Goal: Task Accomplishment & Management: Manage account settings

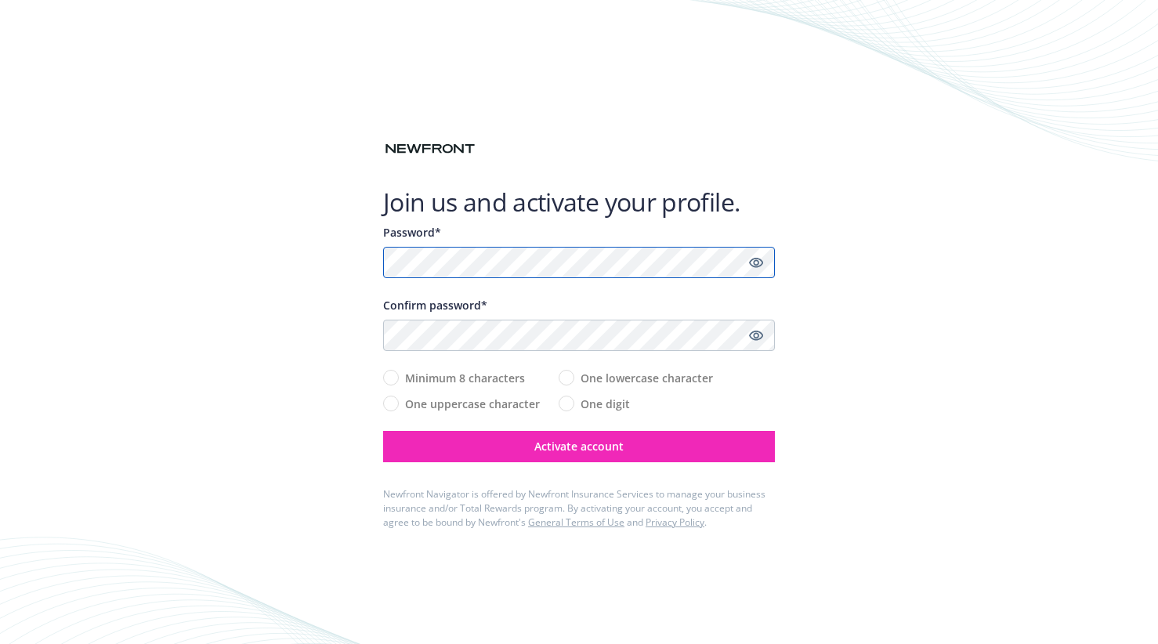
click at [0, 643] on com-1password-button at bounding box center [0, 644] width 0 height 0
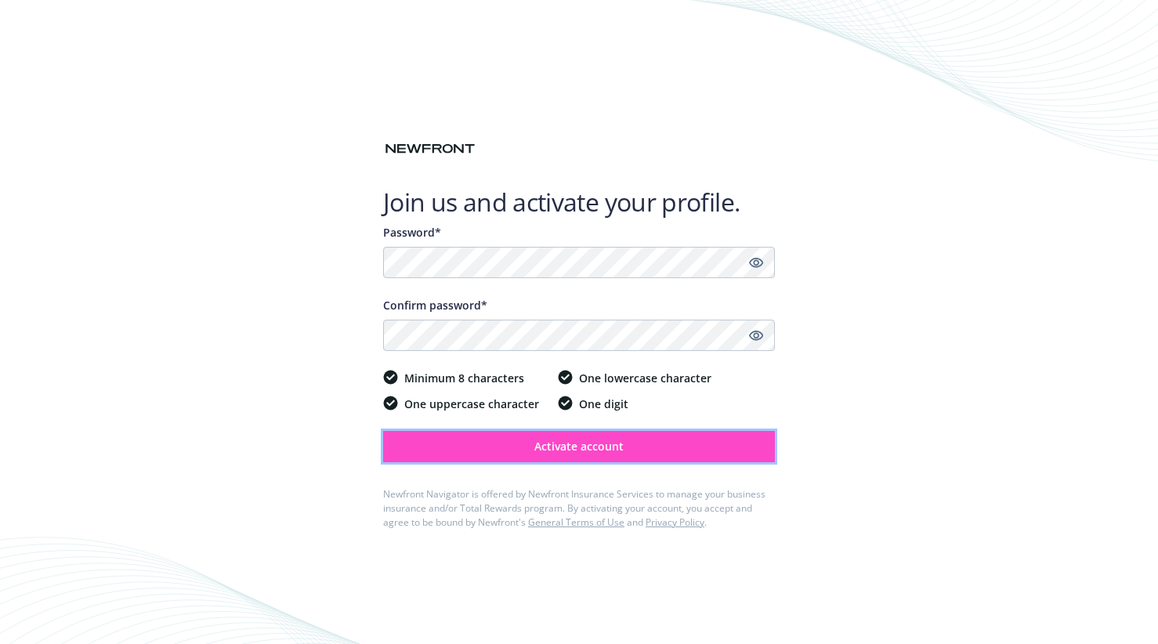
click at [553, 446] on span "Activate account" at bounding box center [578, 446] width 89 height 15
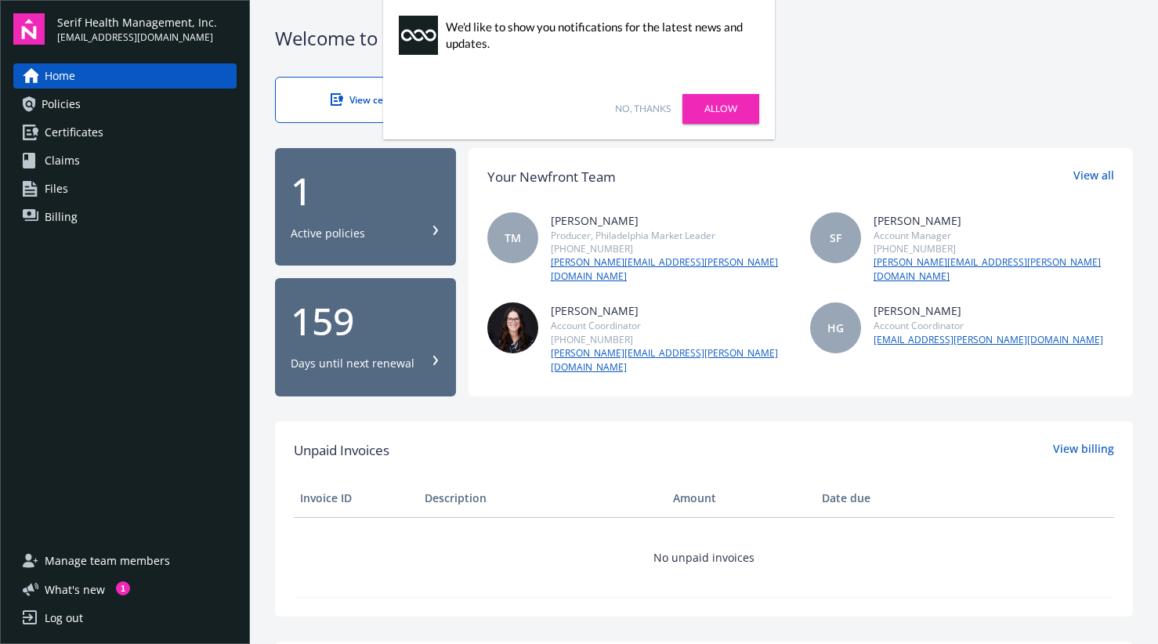
click at [840, 94] on div "View certificates Report claims" at bounding box center [704, 100] width 858 height 46
click at [627, 110] on link "No, thanks" at bounding box center [643, 109] width 56 height 14
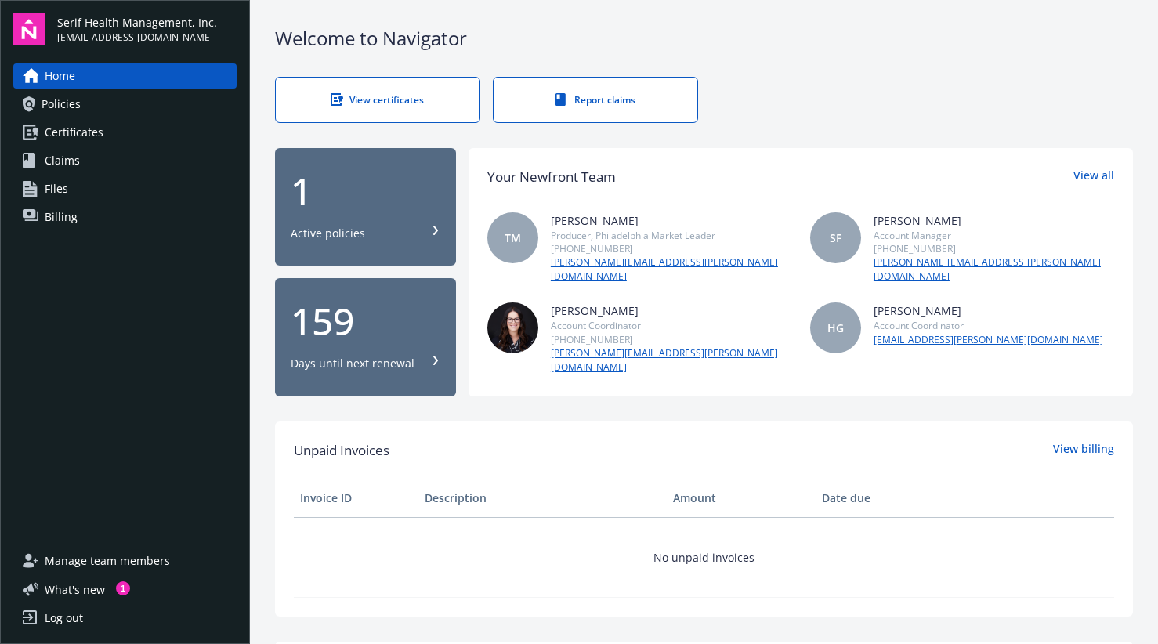
click at [405, 102] on div "View certificates" at bounding box center [377, 99] width 141 height 13
